Goal: Check status: Check status

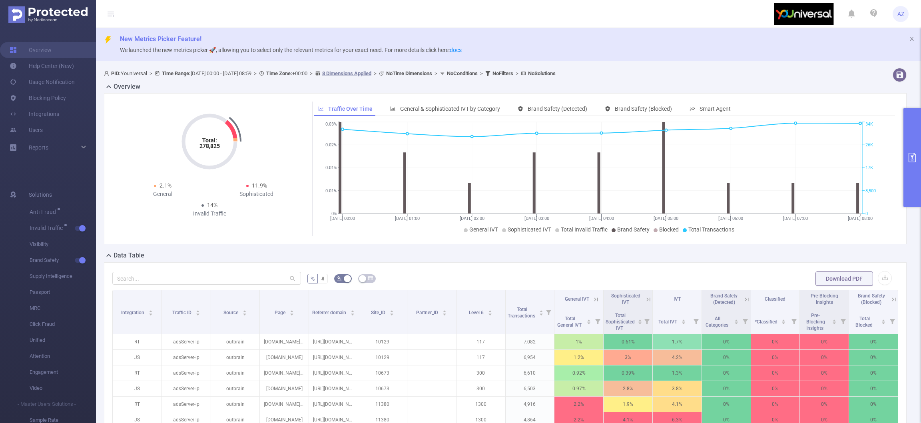
click at [915, 128] on button "primary" at bounding box center [912, 157] width 18 height 99
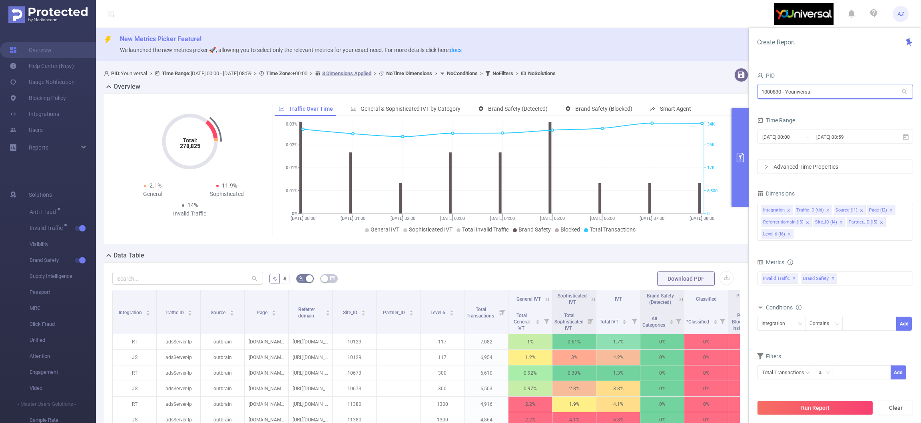
drag, startPoint x: 842, startPoint y: 95, endPoint x: 448, endPoint y: 79, distance: 394.7
click at [448, 79] on section "PID: Youniversal > Time Range: [DATE] 00:00 - [DATE] 08:59 > Time Zone: +00:00 …" at bounding box center [508, 325] width 825 height 520
type input "demo"
click at [835, 117] on li "1000001 - Demo 0" at bounding box center [834, 121] width 156 height 13
click at [819, 406] on button "Run Report" at bounding box center [815, 407] width 116 height 14
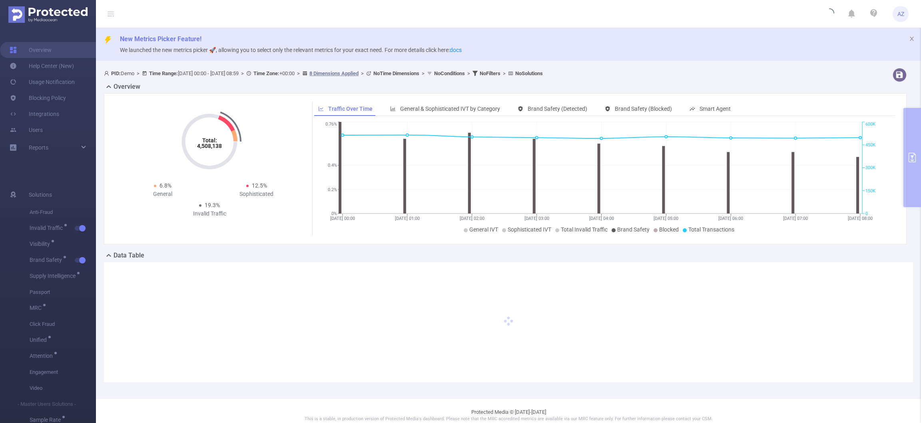
click at [909, 143] on div "PID: Demo > Time Range: [DATE] 00:00 - [DATE] 08:59 > Time Zone: +00:00 > 8 Dim…" at bounding box center [508, 231] width 825 height 333
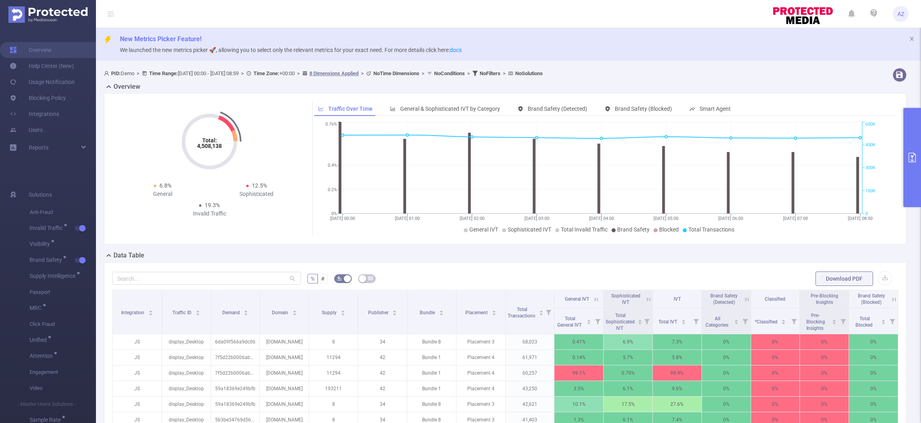
click at [905, 159] on button "primary" at bounding box center [912, 157] width 18 height 99
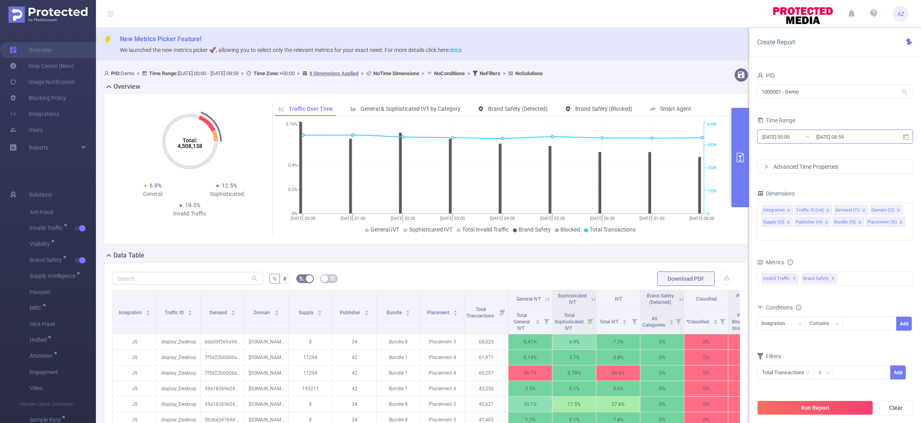
click at [793, 139] on input "[DATE] 00:00" at bounding box center [793, 136] width 65 height 11
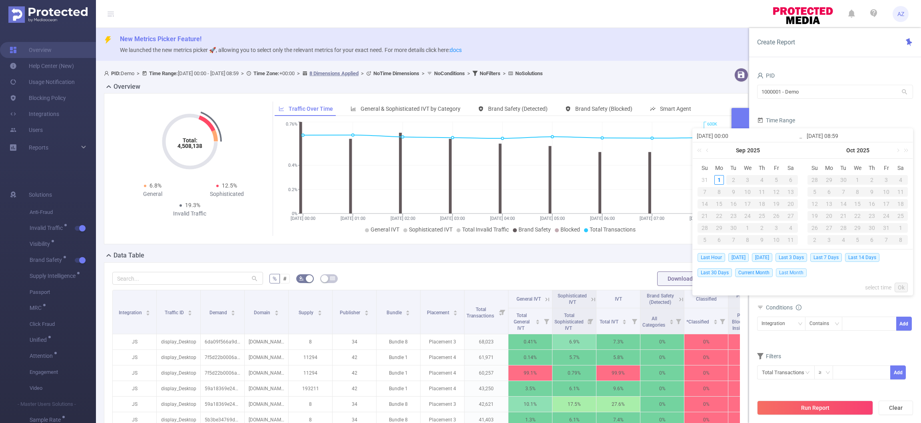
click at [789, 273] on span "Last Month" at bounding box center [791, 272] width 31 height 9
type input "[DATE] 00:00"
type input "[DATE] 23:59"
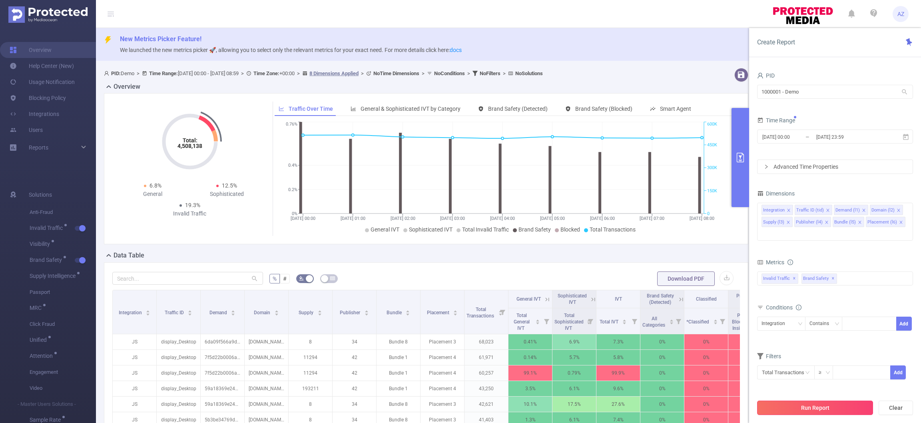
click at [843, 403] on button "Run Report" at bounding box center [815, 407] width 116 height 14
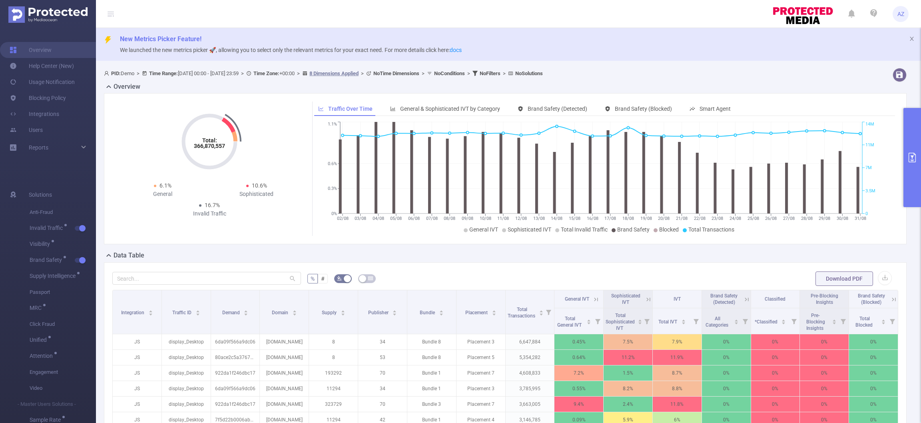
click at [907, 161] on icon "primary" at bounding box center [912, 158] width 10 height 10
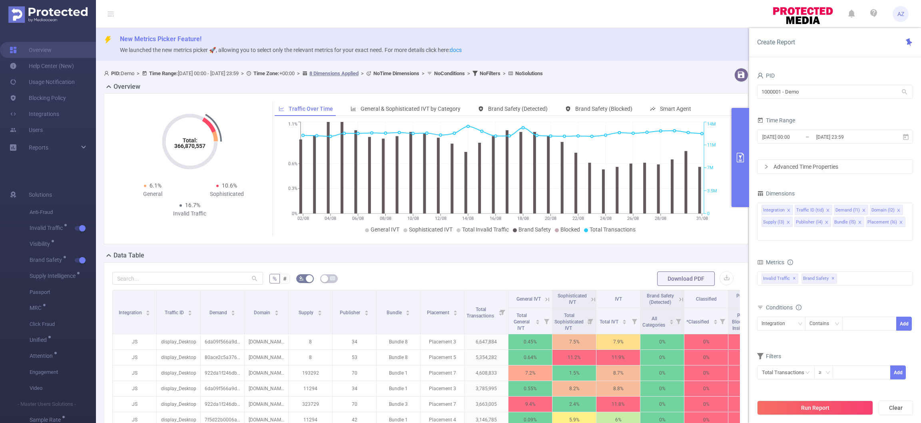
click at [337, 17] on header "AZ" at bounding box center [460, 14] width 921 height 28
